Goal: Navigation & Orientation: Find specific page/section

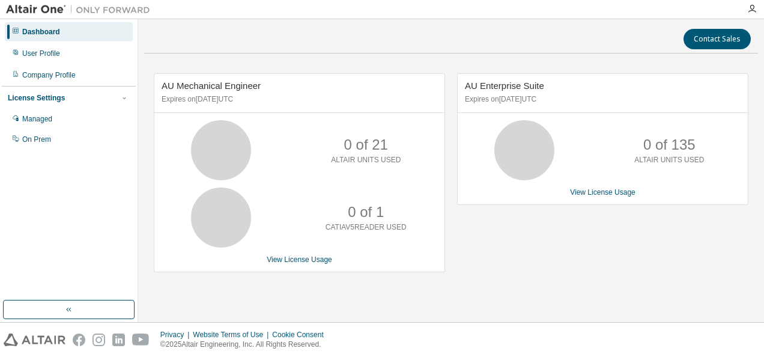
click at [670, 265] on div "AU Enterprise Suite Expires on [DATE] UTC 0 of 135 ALTAIR UNITS USED View Licen…" at bounding box center [596, 178] width 303 height 211
